Goal: Information Seeking & Learning: Learn about a topic

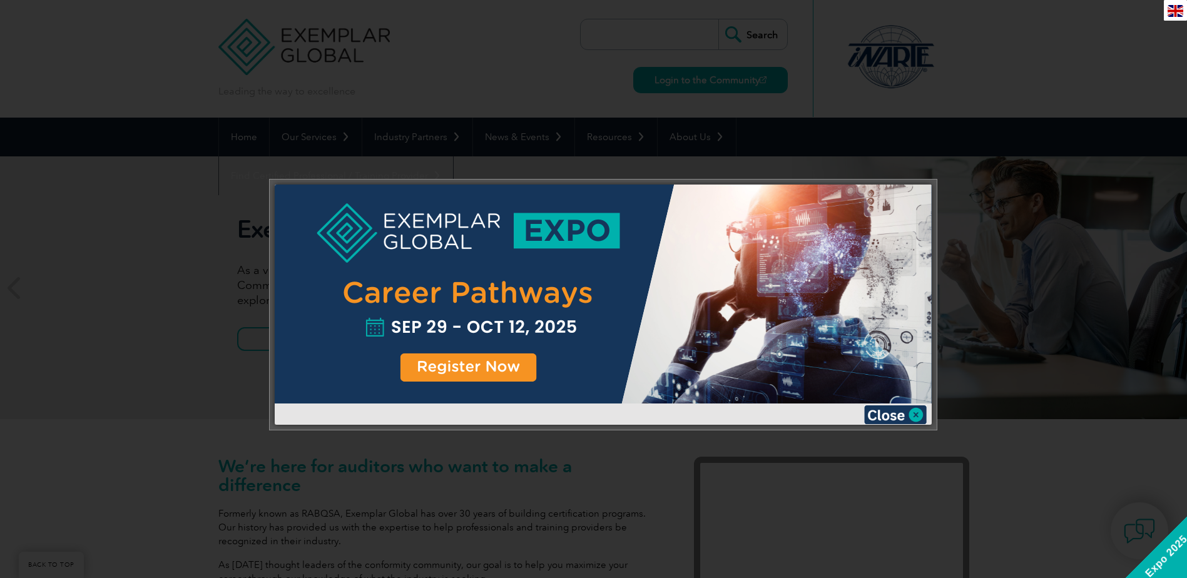
scroll to position [477, 0]
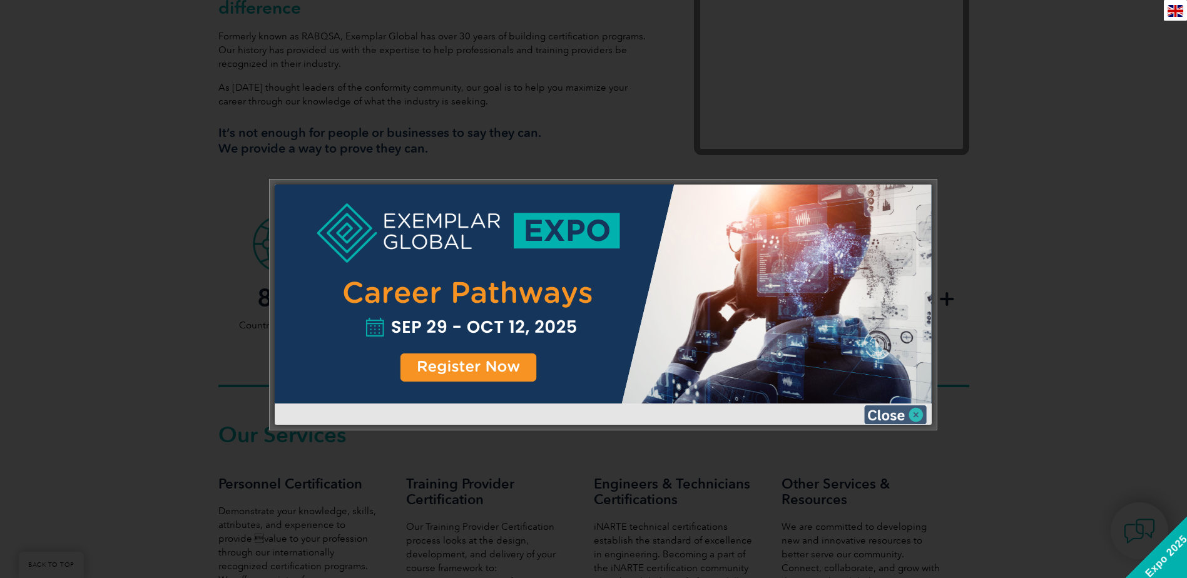
click at [887, 414] on img at bounding box center [895, 415] width 63 height 19
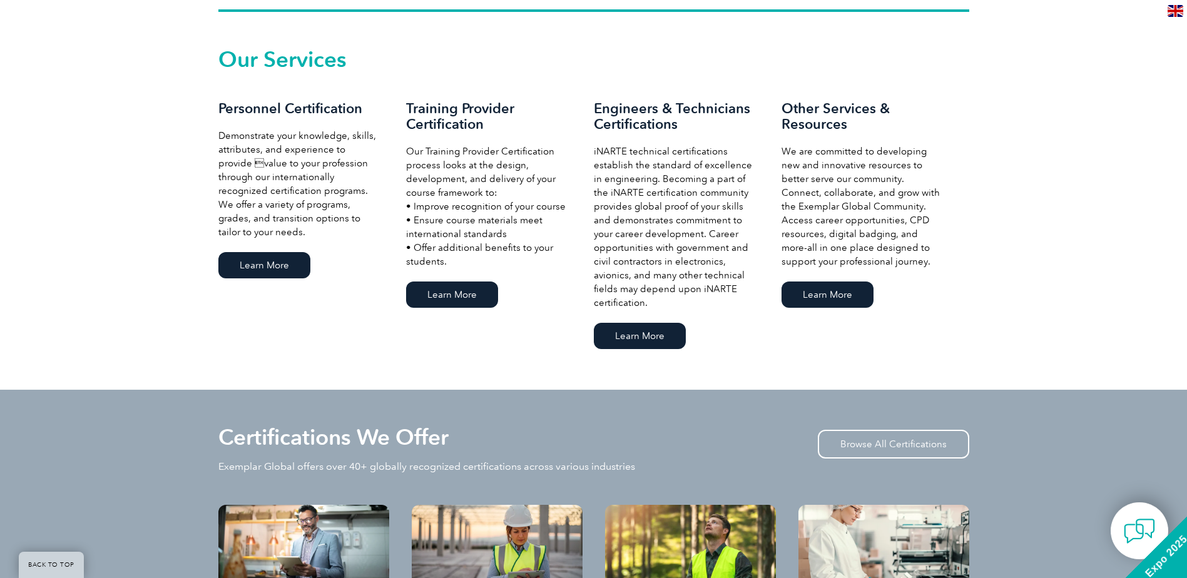
scroll to position [1103, 0]
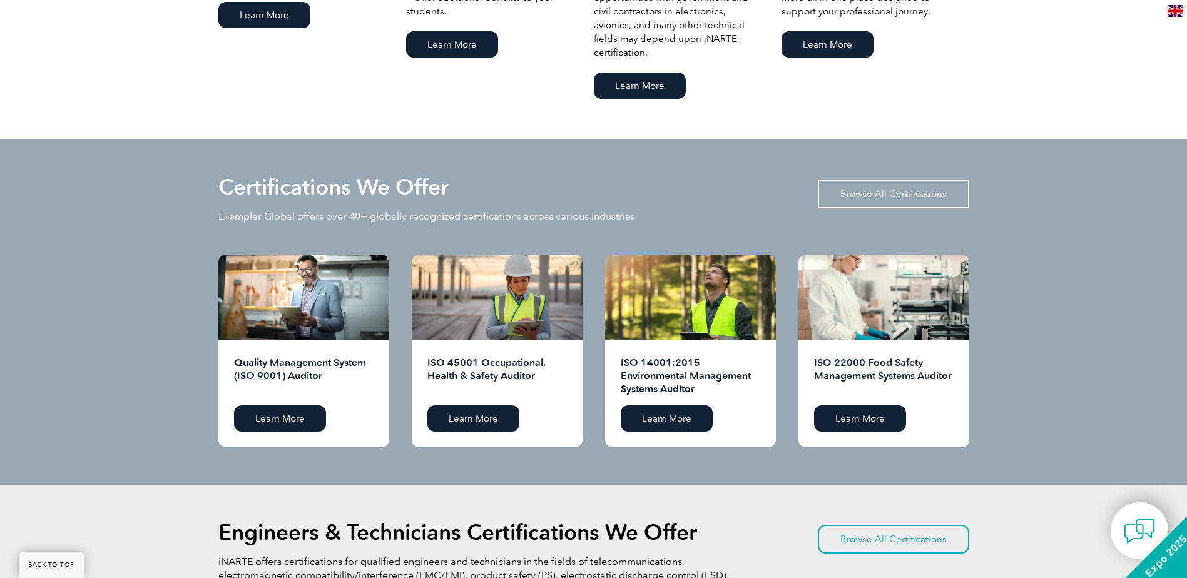
click at [872, 193] on link "Browse All Certifications" at bounding box center [893, 194] width 151 height 29
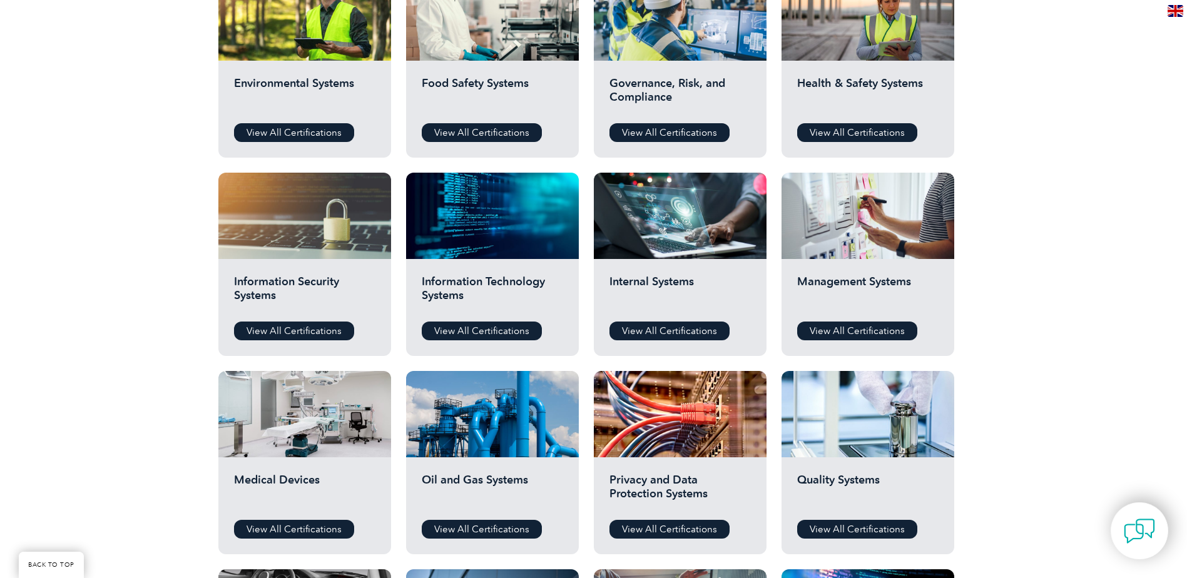
scroll to position [501, 0]
click at [270, 330] on link "View All Certifications" at bounding box center [294, 330] width 120 height 19
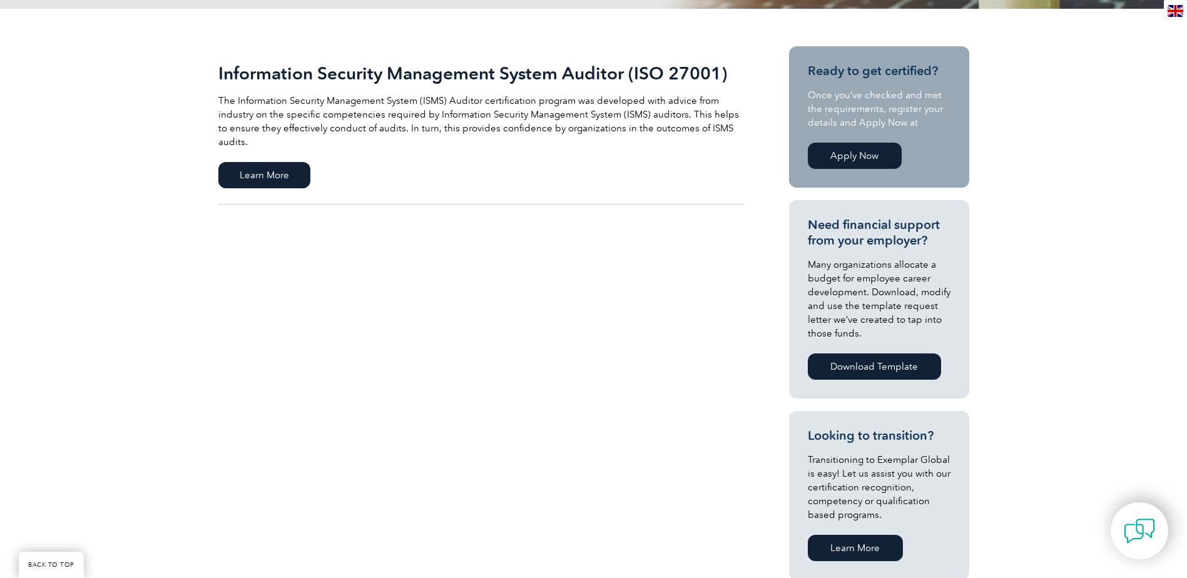
scroll to position [250, 0]
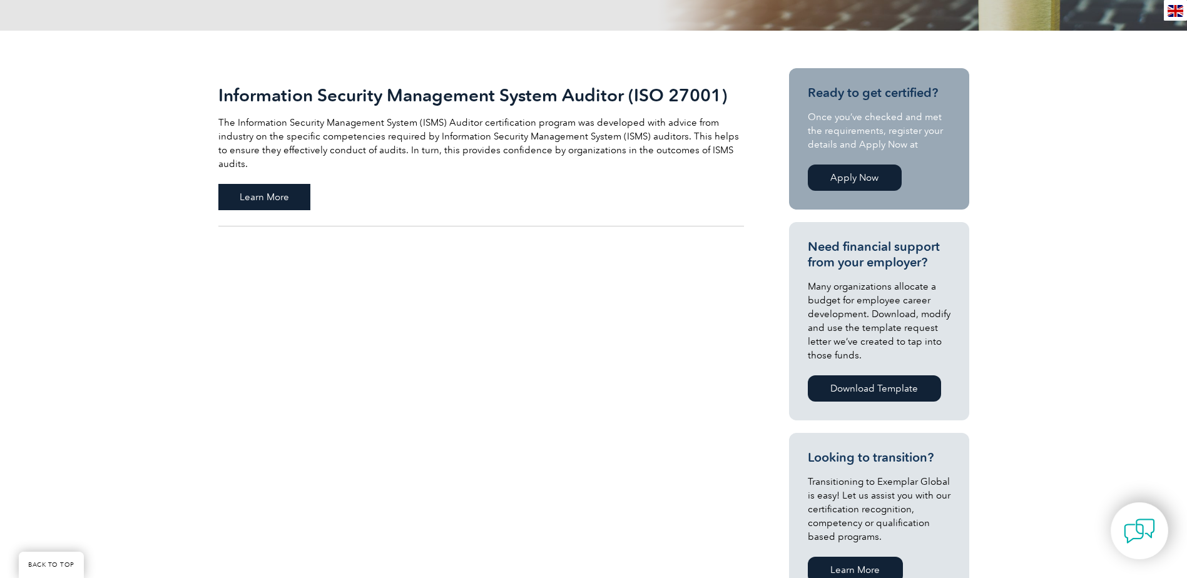
click at [259, 184] on span "Learn More" at bounding box center [264, 197] width 92 height 26
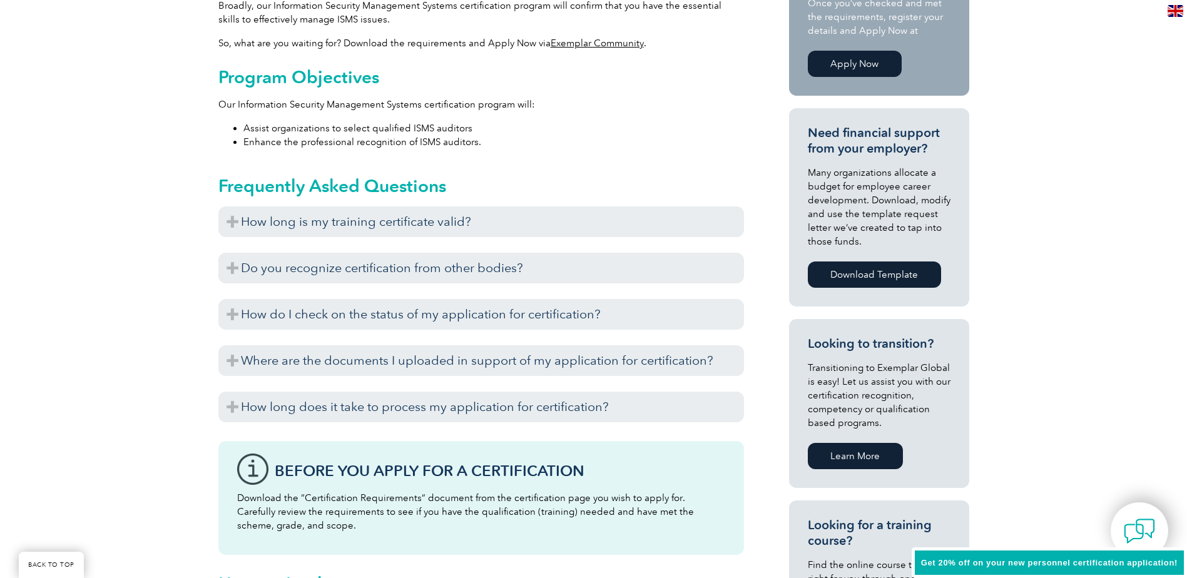
scroll to position [503, 0]
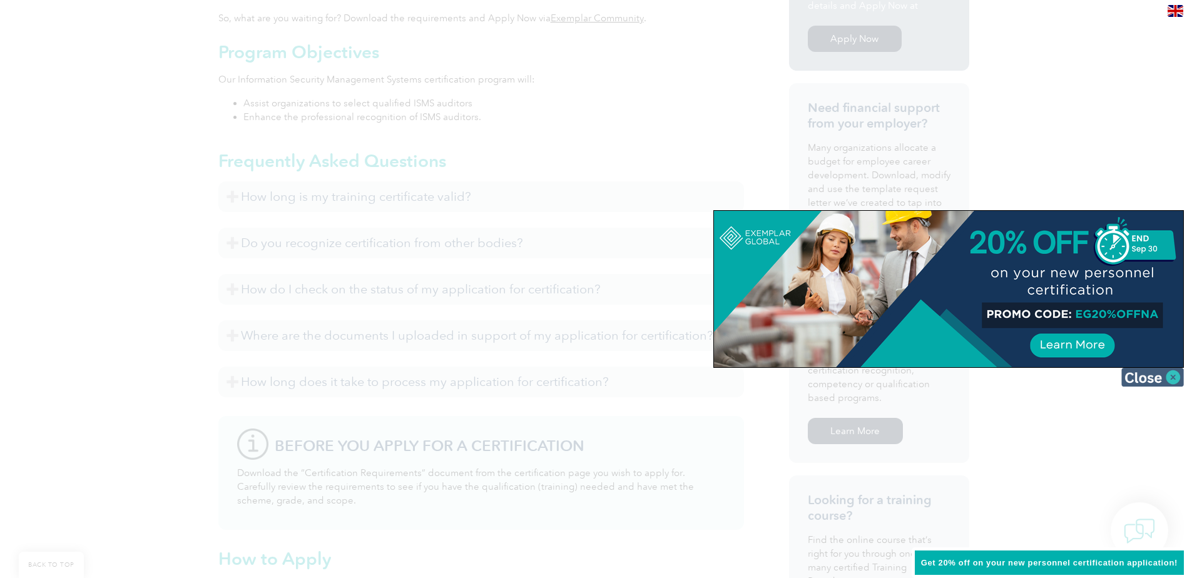
click at [1152, 375] on img at bounding box center [1152, 377] width 63 height 19
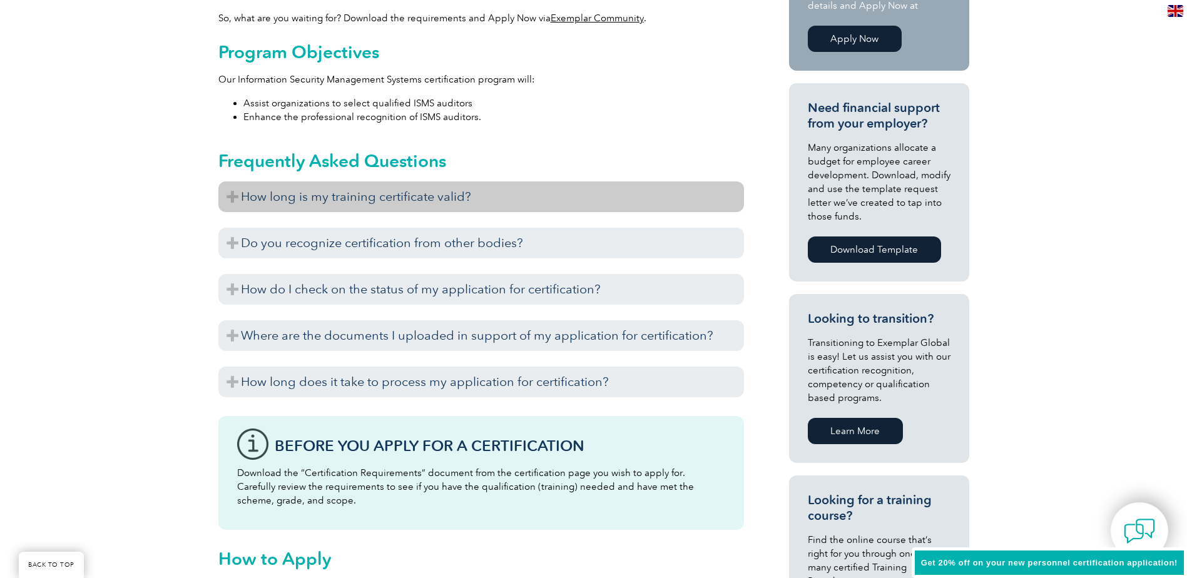
click at [230, 199] on h3 "How long is my training certificate valid?" at bounding box center [481, 196] width 526 height 31
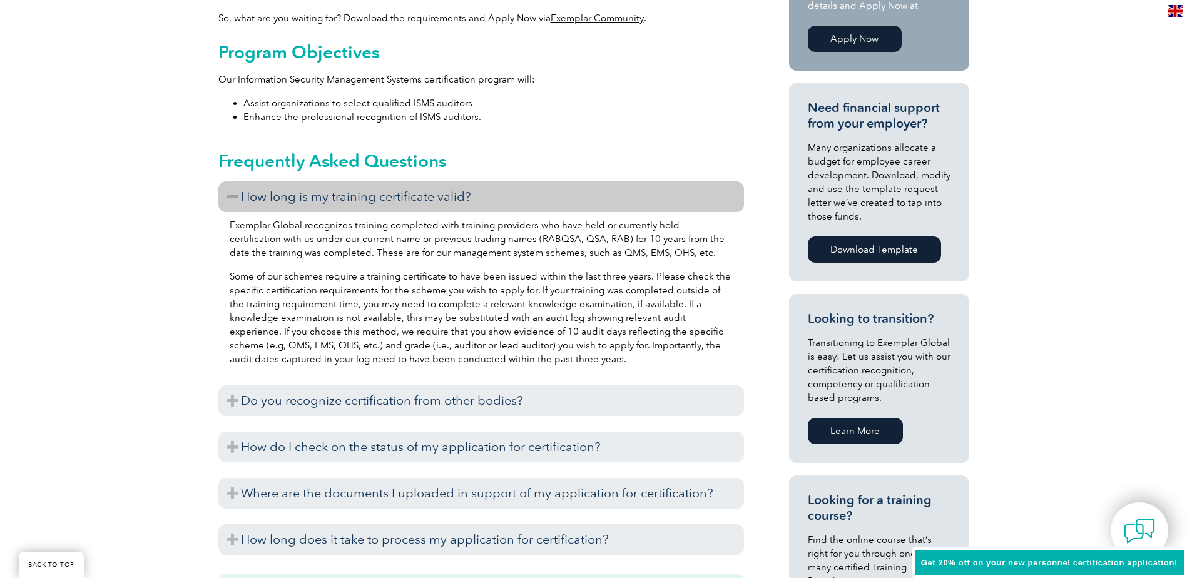
click at [230, 199] on h3 "How long is my training certificate valid?" at bounding box center [481, 196] width 526 height 31
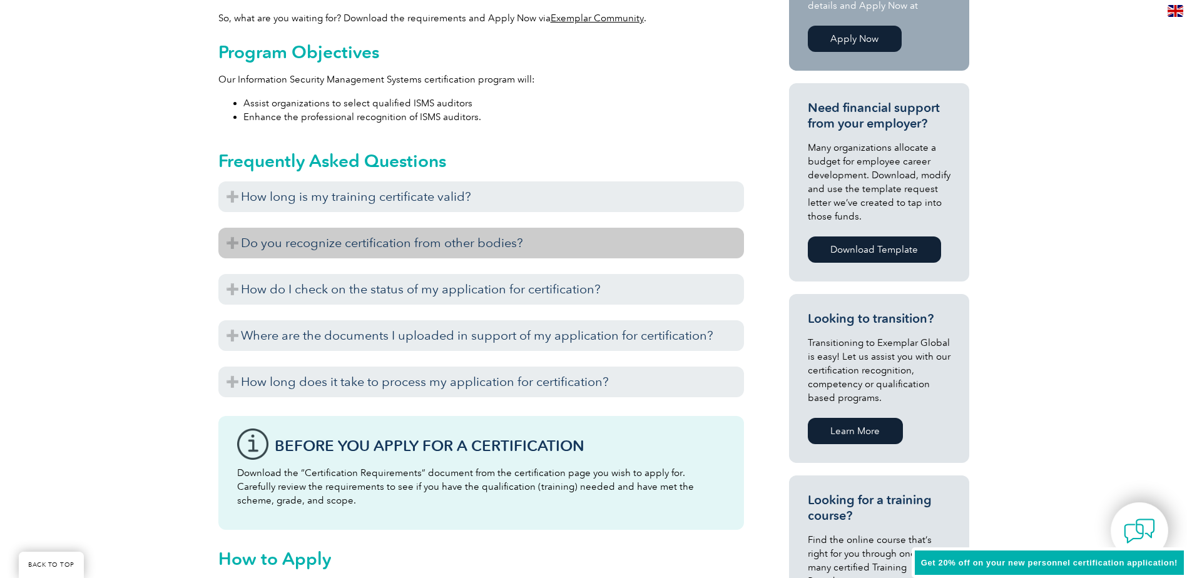
click at [235, 240] on h3 "Do you recognize certification from other bodies?" at bounding box center [481, 243] width 526 height 31
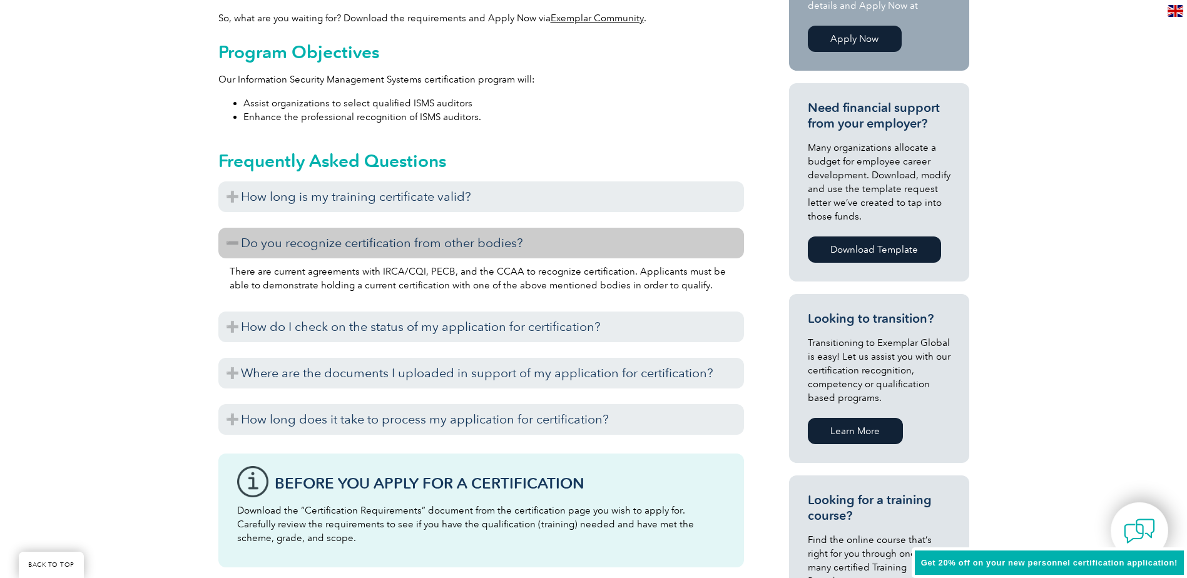
click at [224, 241] on h3 "Do you recognize certification from other bodies?" at bounding box center [481, 243] width 526 height 31
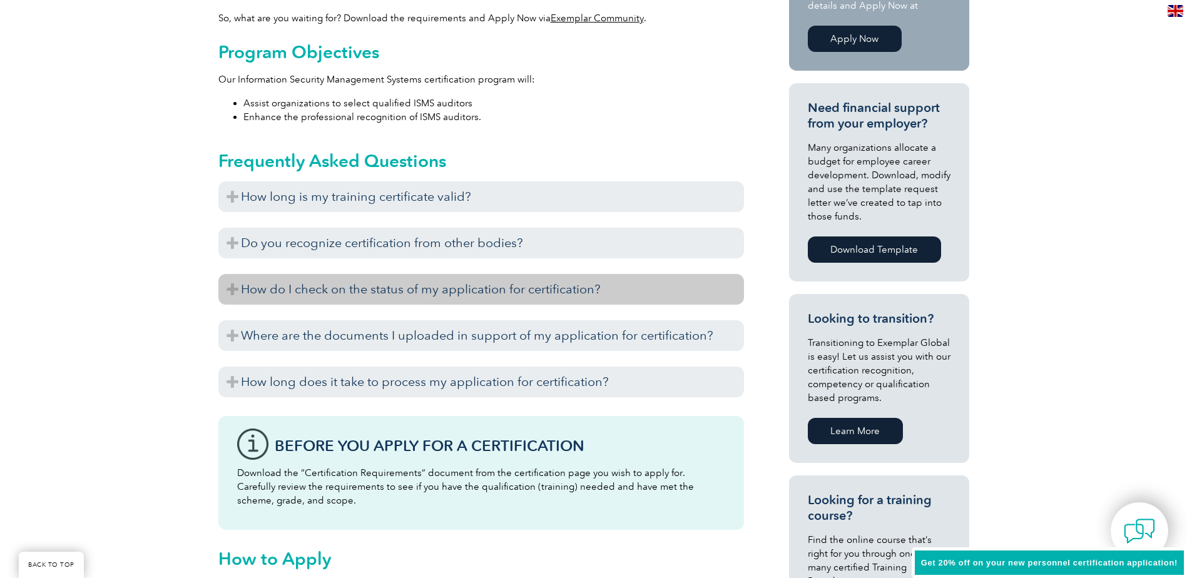
click at [229, 280] on h3 "How do I check on the status of my application for certification?" at bounding box center [481, 289] width 526 height 31
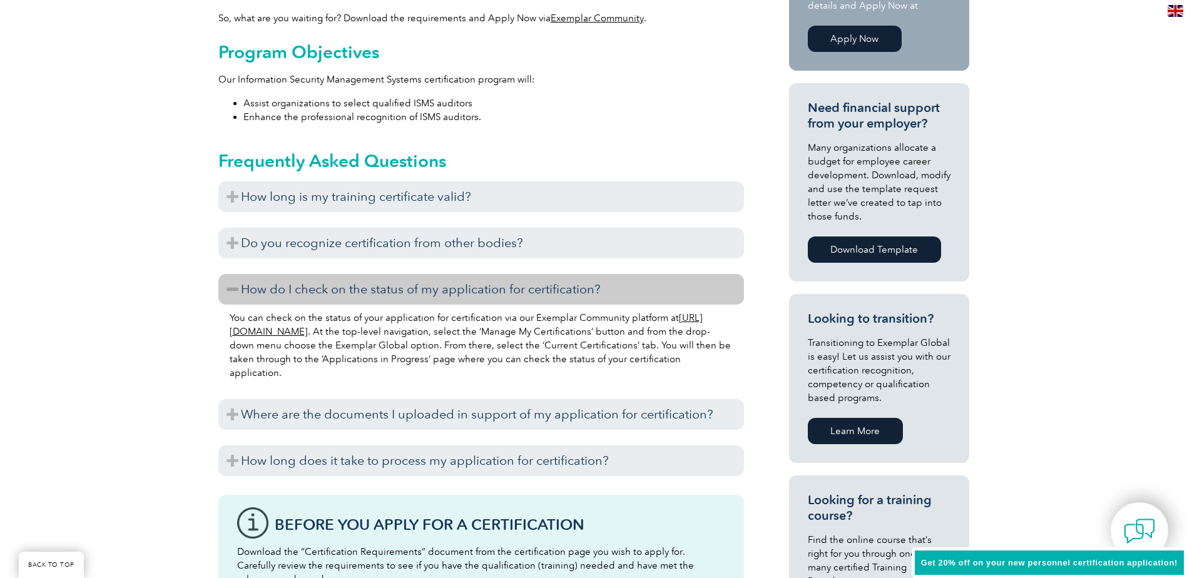
click at [229, 282] on h3 "How do I check on the status of my application for certification?" at bounding box center [481, 289] width 526 height 31
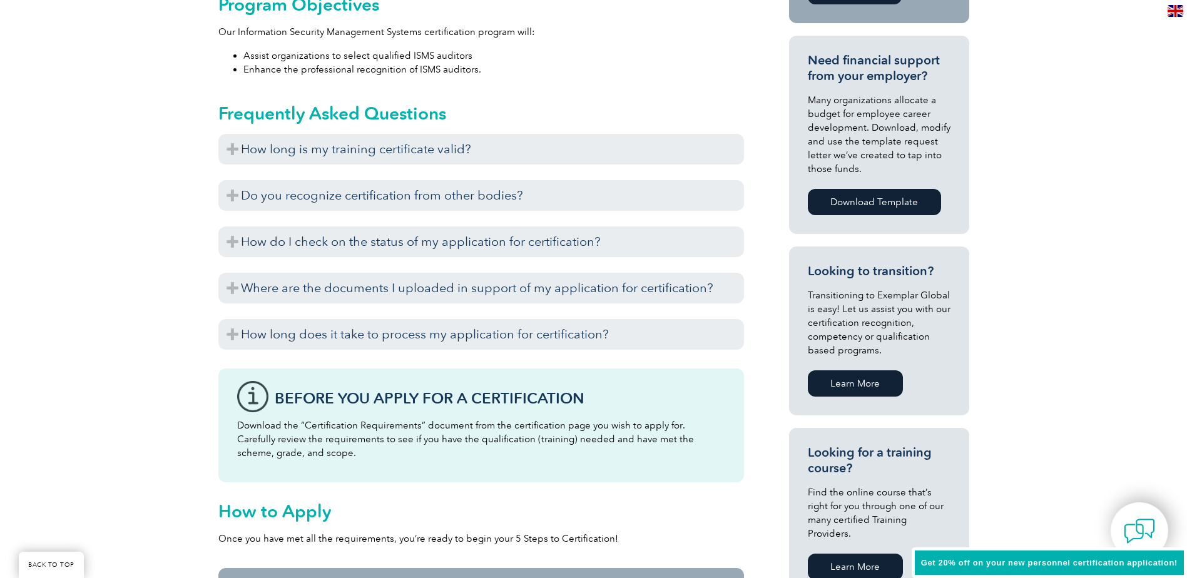
scroll to position [628, 0]
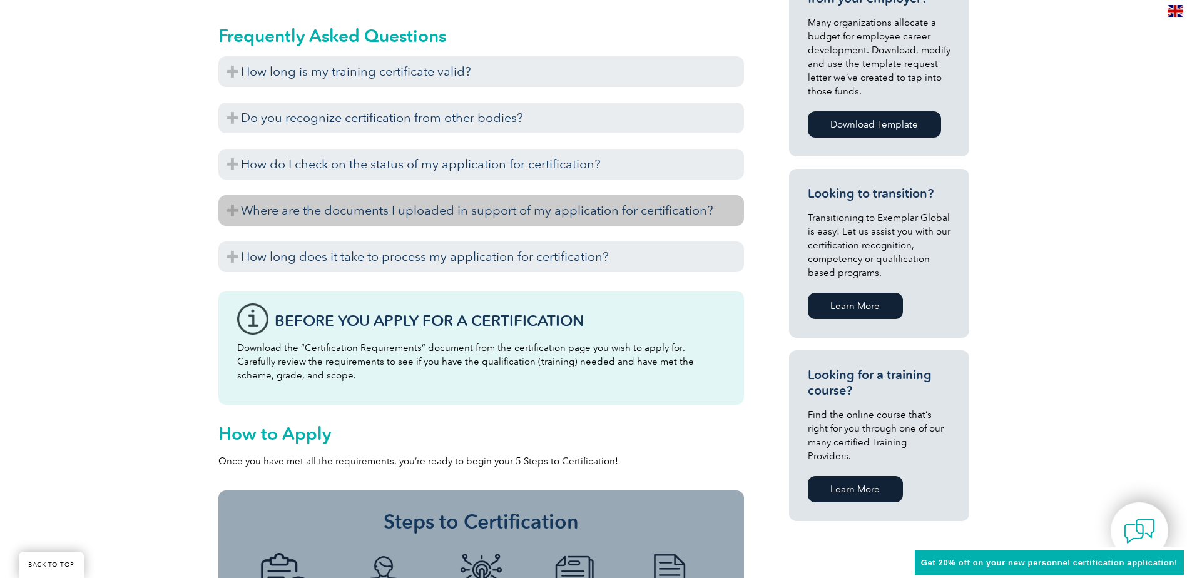
click at [232, 211] on h3 "Where are the documents I uploaded in support of my application for certificati…" at bounding box center [481, 210] width 526 height 31
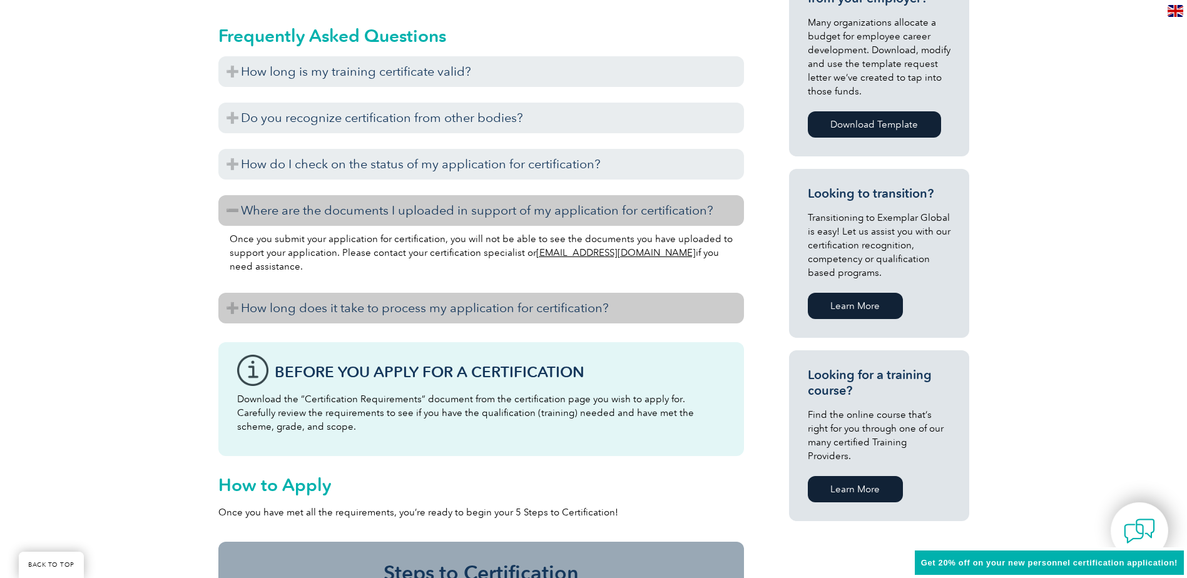
click at [228, 305] on h3 "How long does it take to process my application for certification?" at bounding box center [481, 308] width 526 height 31
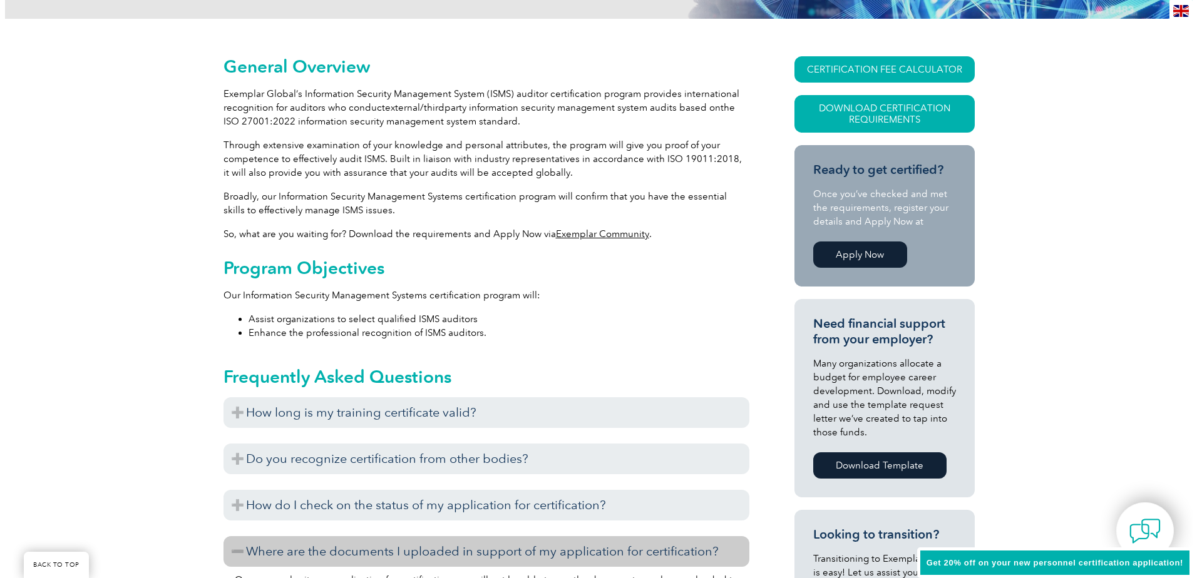
scroll to position [252, 0]
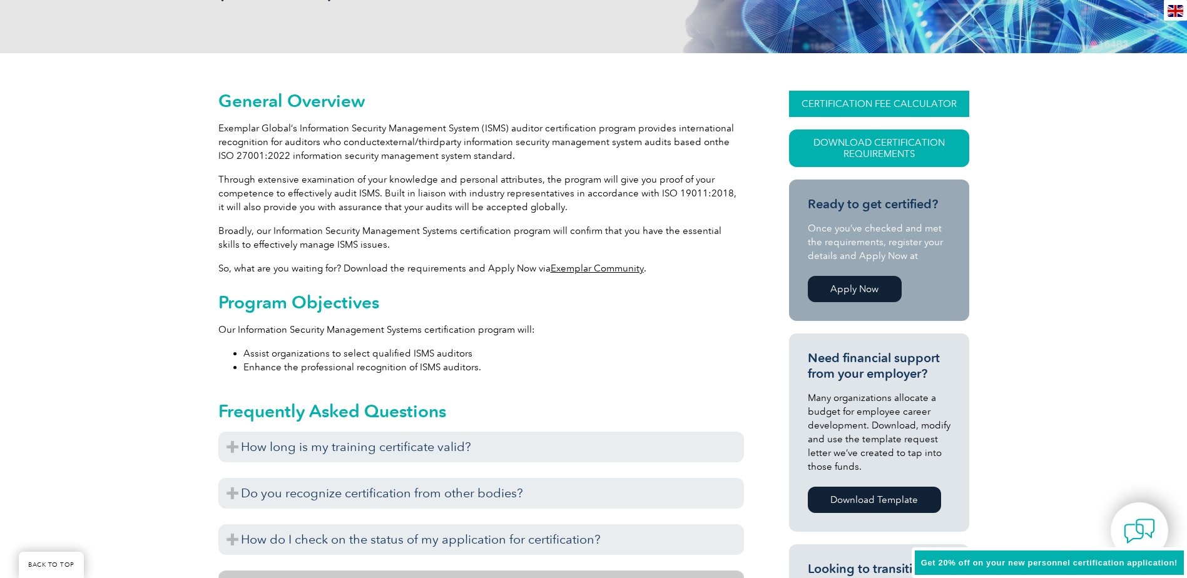
click at [872, 104] on link "CERTIFICATION FEE CALCULATOR" at bounding box center [879, 104] width 180 height 26
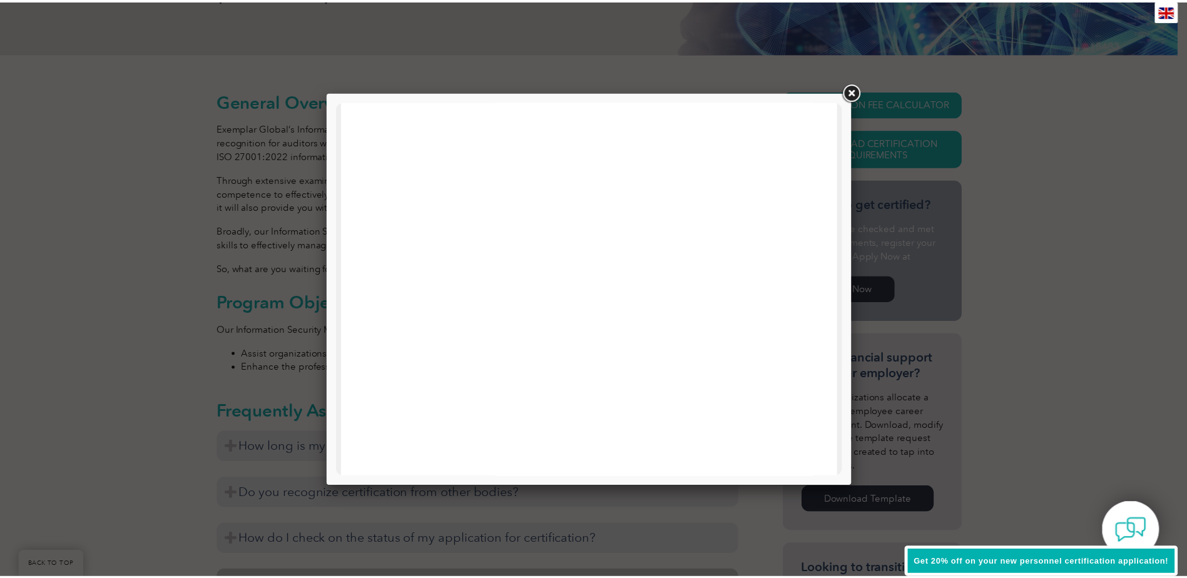
scroll to position [0, 0]
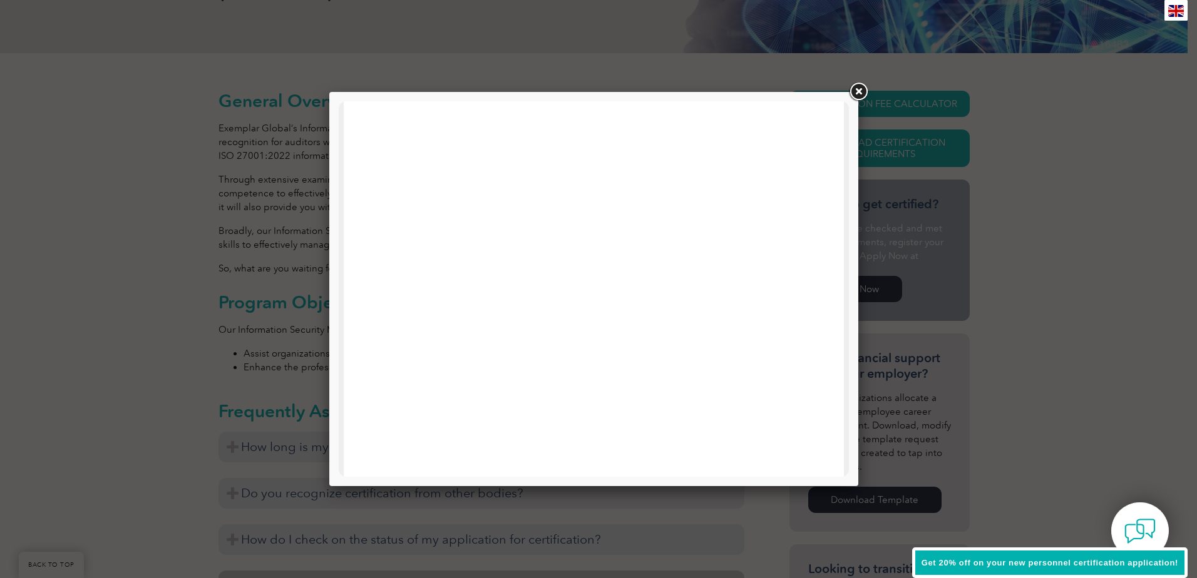
click at [860, 96] on link at bounding box center [858, 92] width 23 height 23
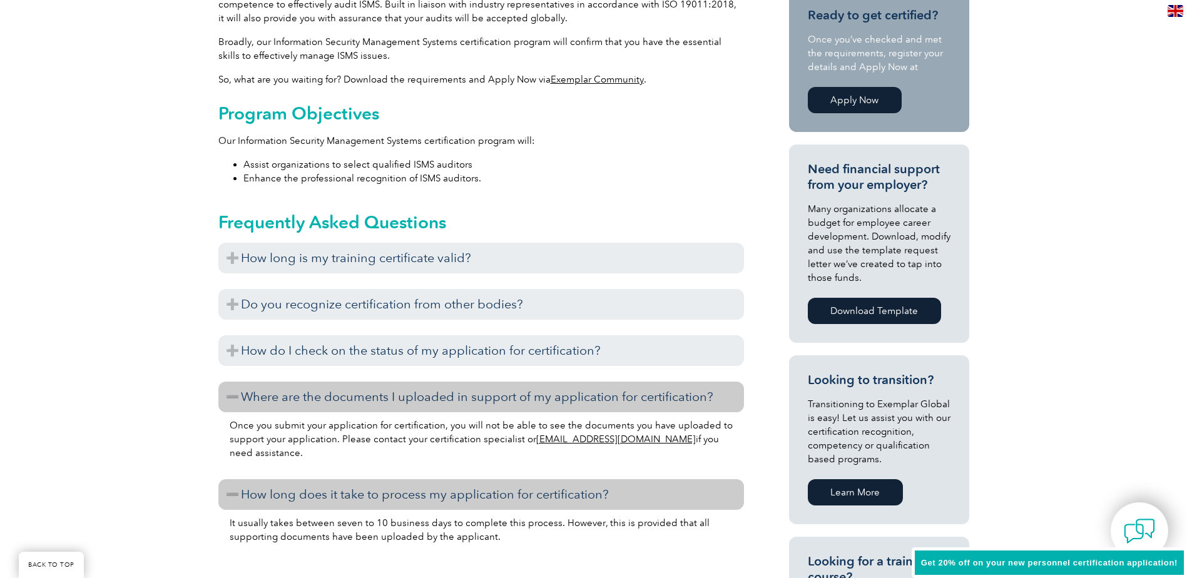
scroll to position [565, 0]
